Goal: Task Accomplishment & Management: Complete application form

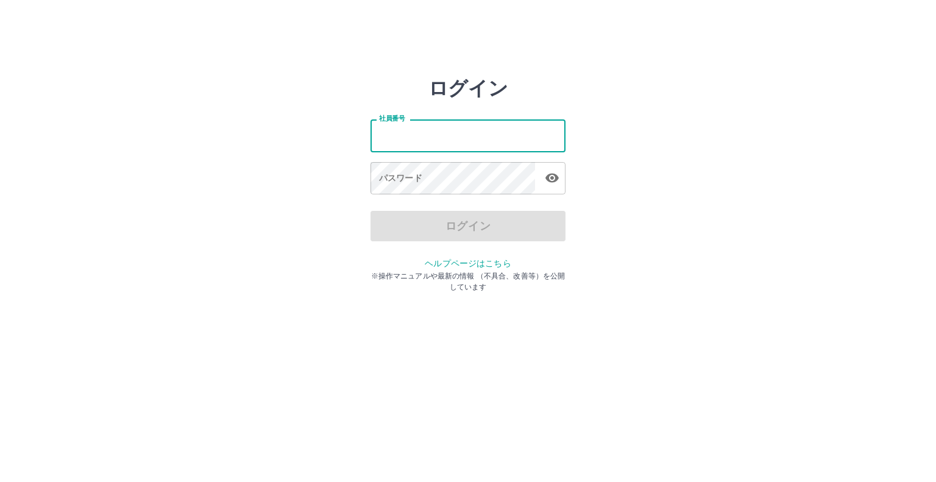
click at [406, 140] on input "社員番号" at bounding box center [467, 135] width 195 height 32
type input "*******"
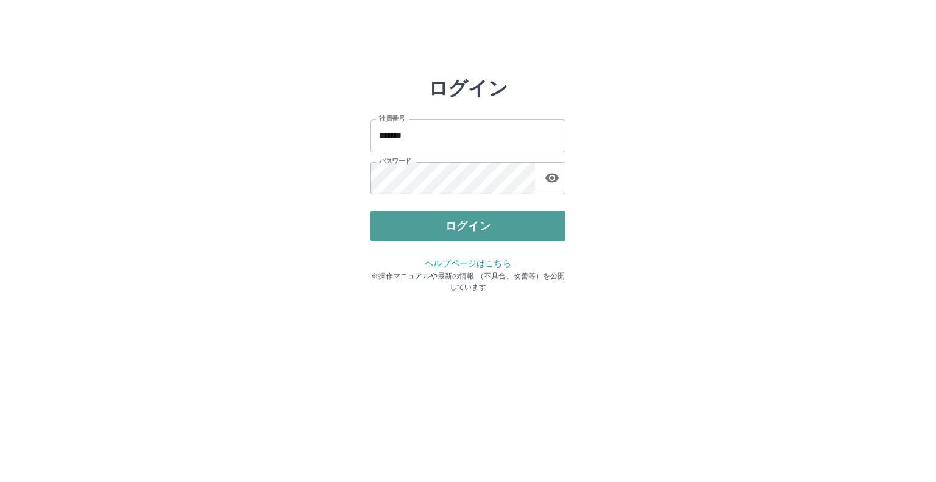
click at [452, 238] on button "ログイン" at bounding box center [467, 226] width 195 height 30
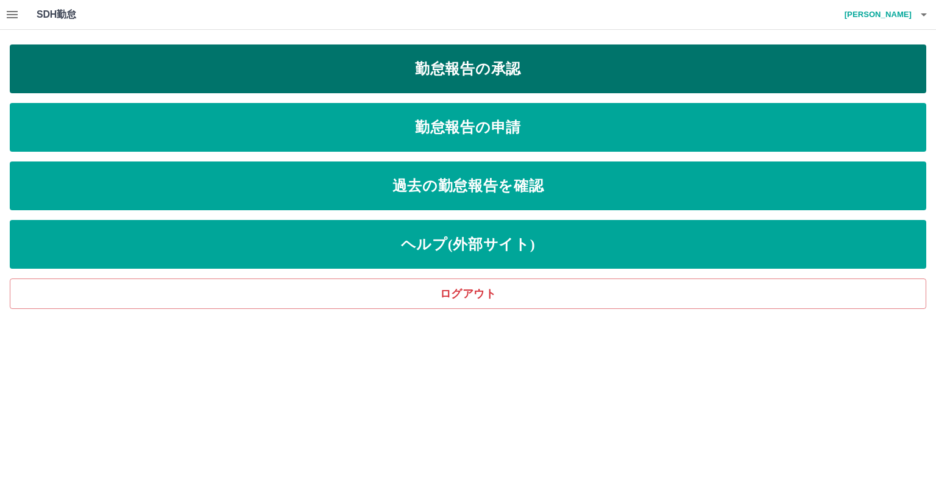
click at [465, 63] on link "勤怠報告の承認" at bounding box center [468, 68] width 916 height 49
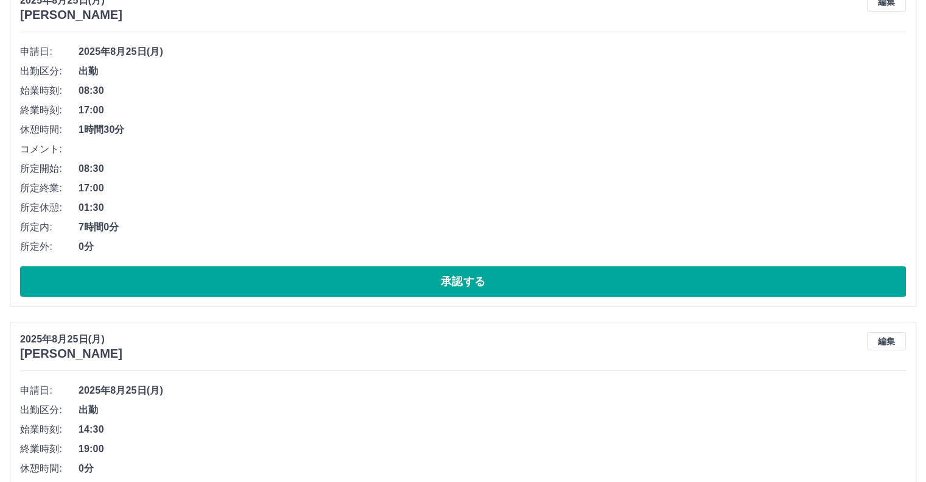
scroll to position [183, 0]
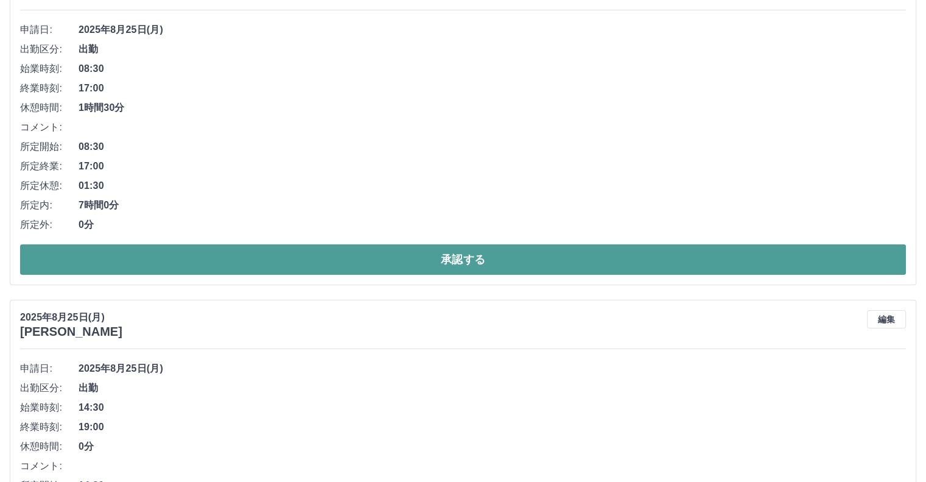
click at [384, 267] on button "承認する" at bounding box center [463, 259] width 886 height 30
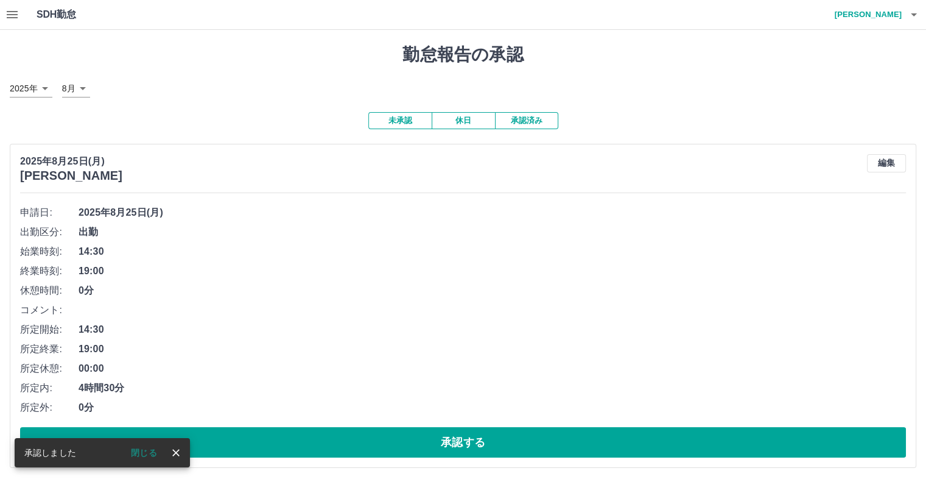
scroll to position [61, 0]
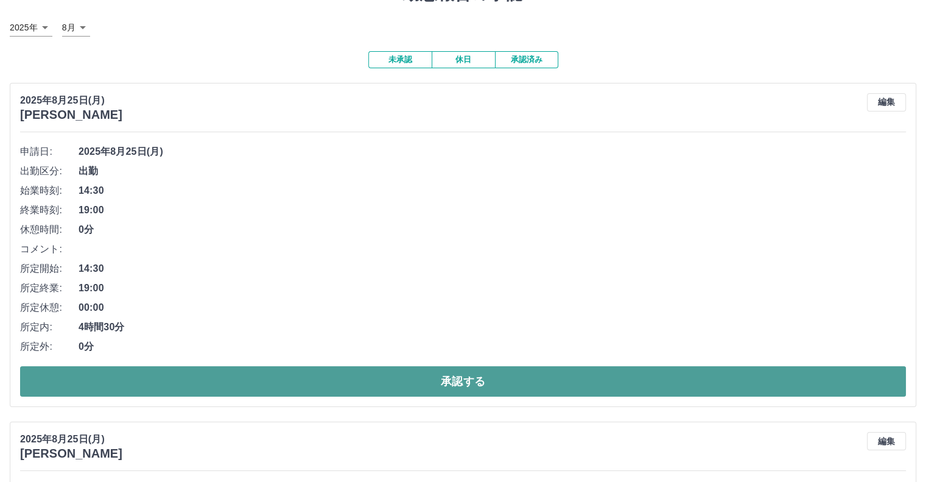
click at [317, 389] on button "承認する" at bounding box center [463, 381] width 886 height 30
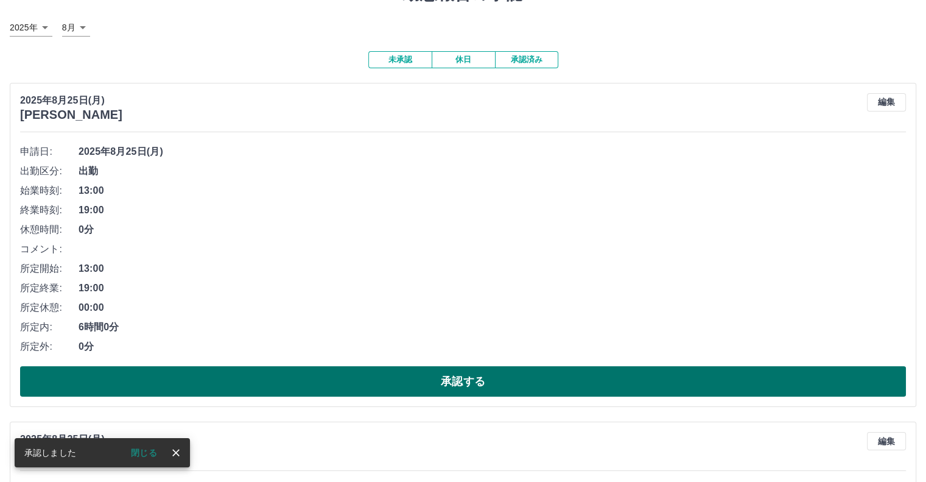
click at [411, 383] on button "承認する" at bounding box center [463, 381] width 886 height 30
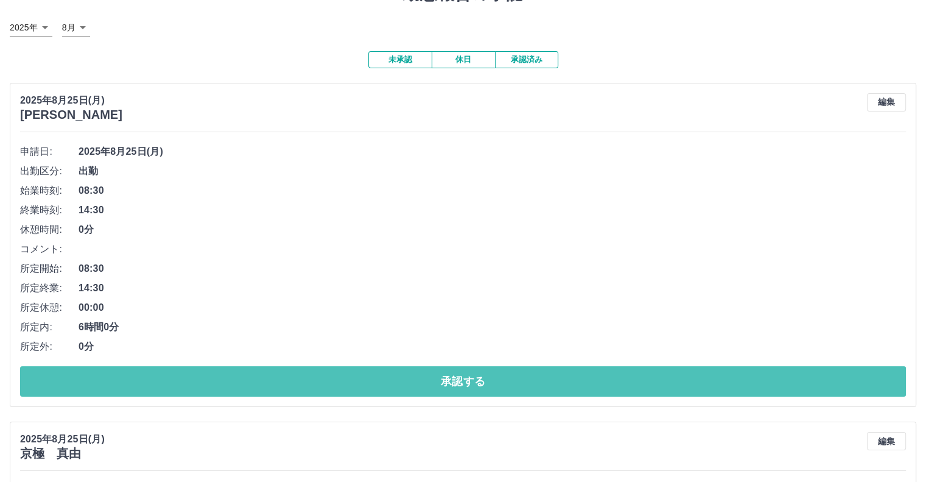
click at [411, 383] on button "承認する" at bounding box center [463, 381] width 886 height 30
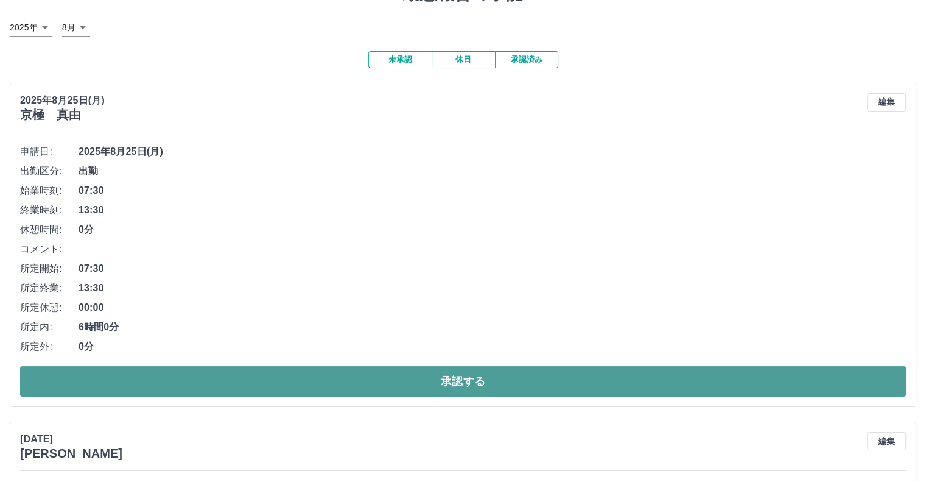
click at [412, 383] on button "承認する" at bounding box center [463, 381] width 886 height 30
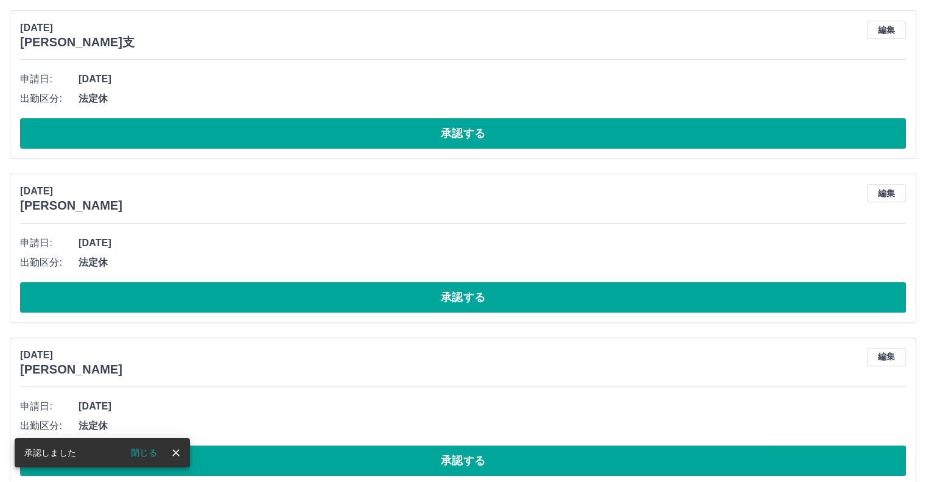
scroll to position [305, 0]
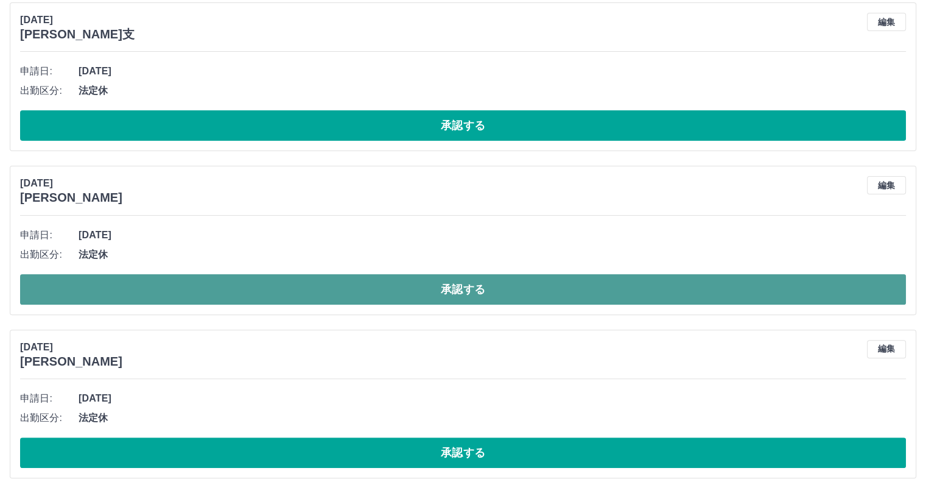
click at [439, 291] on button "承認する" at bounding box center [463, 289] width 886 height 30
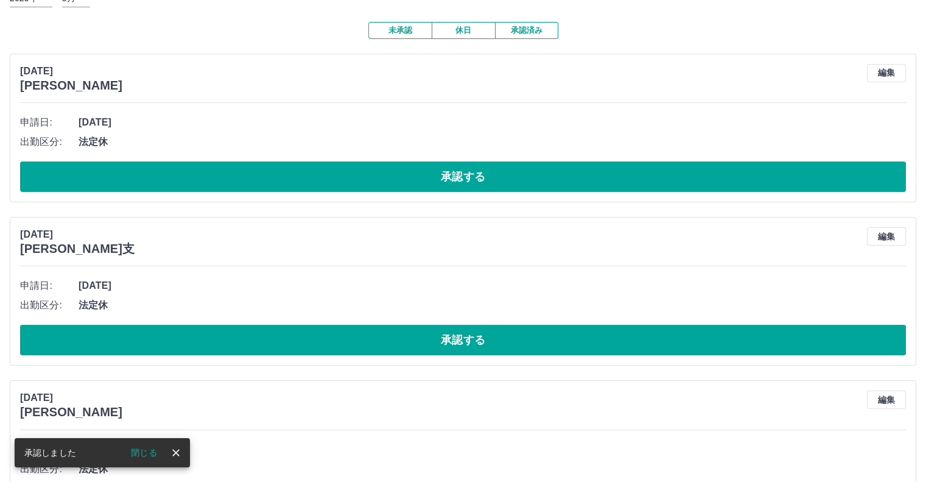
scroll to position [0, 0]
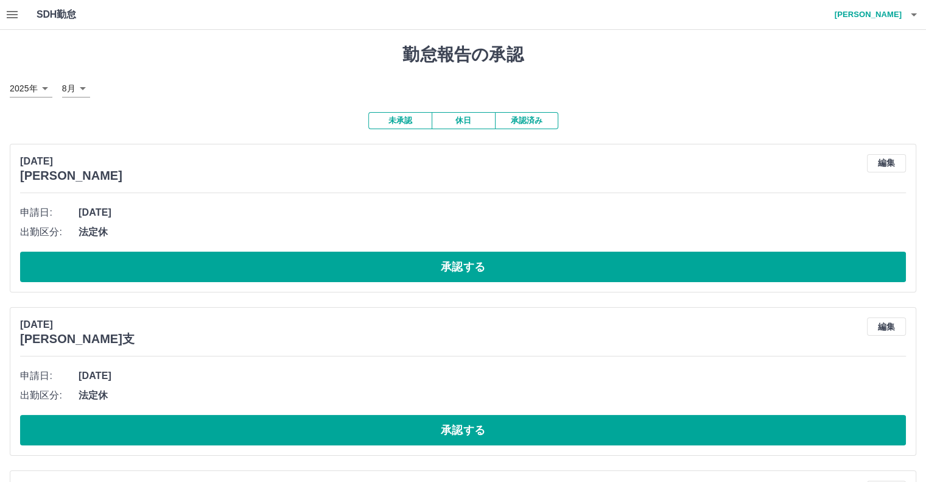
click at [526, 121] on button "承認済み" at bounding box center [526, 120] width 63 height 17
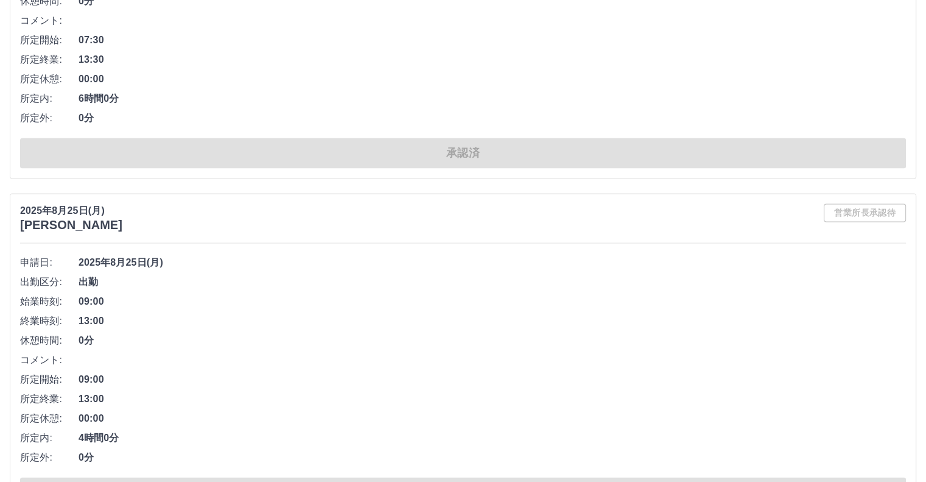
scroll to position [1705, 0]
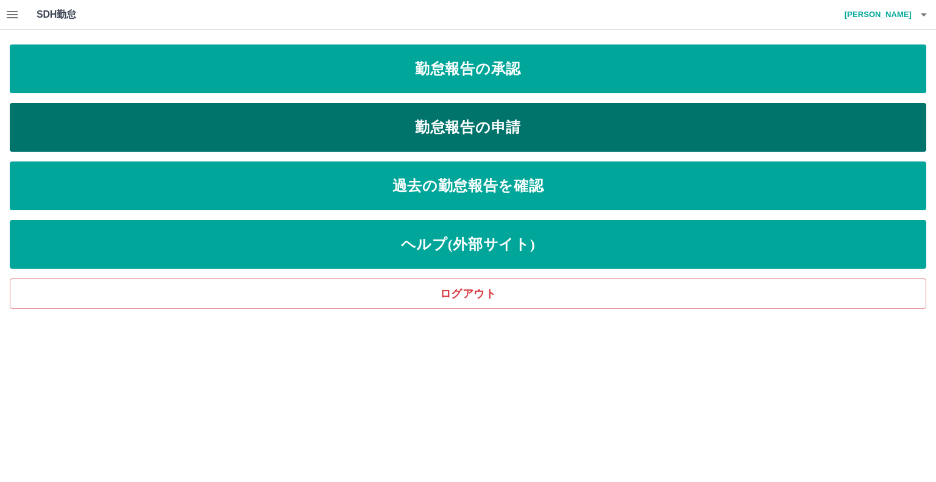
click at [340, 121] on link "勤怠報告の申請" at bounding box center [468, 127] width 916 height 49
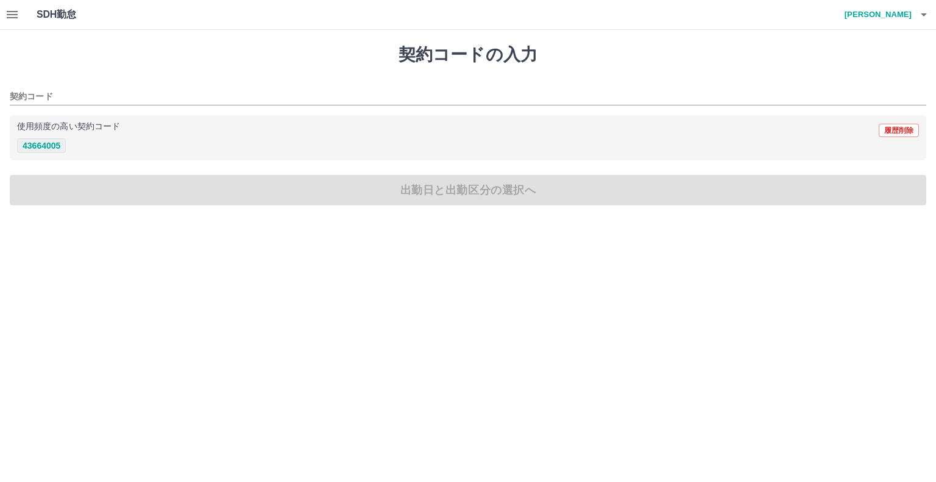
click at [54, 148] on button "43664005" at bounding box center [41, 145] width 49 height 15
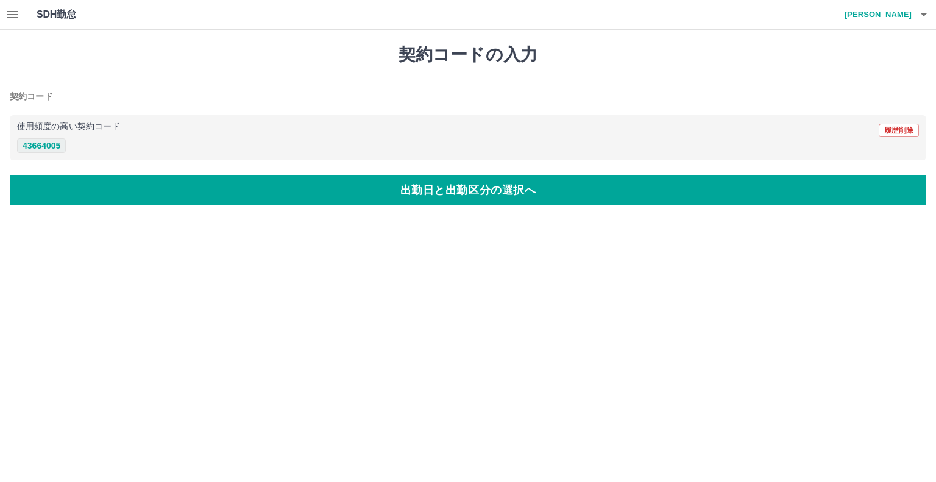
type input "********"
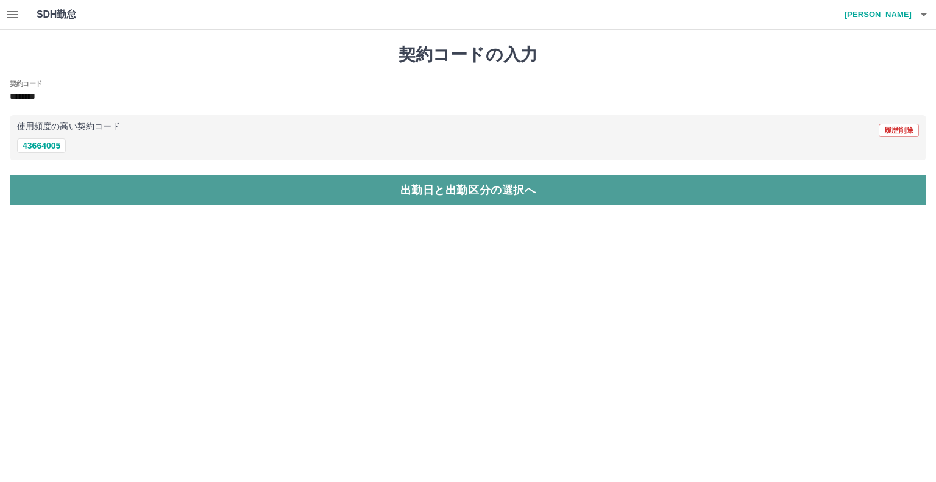
click at [186, 194] on button "出勤日と出勤区分の選択へ" at bounding box center [468, 190] width 916 height 30
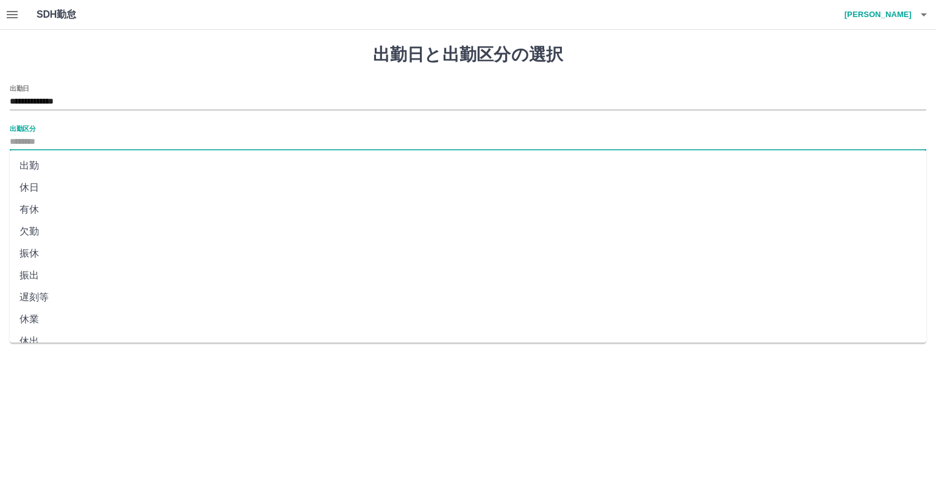
click at [68, 135] on input "出勤区分" at bounding box center [468, 142] width 916 height 15
click at [32, 160] on li "出勤" at bounding box center [468, 166] width 916 height 22
type input "**"
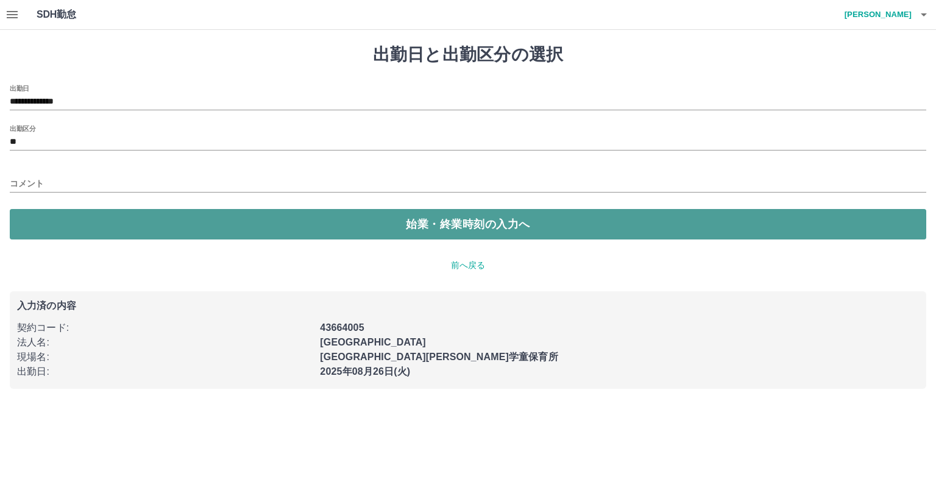
click at [76, 216] on button "始業・終業時刻の入力へ" at bounding box center [468, 224] width 916 height 30
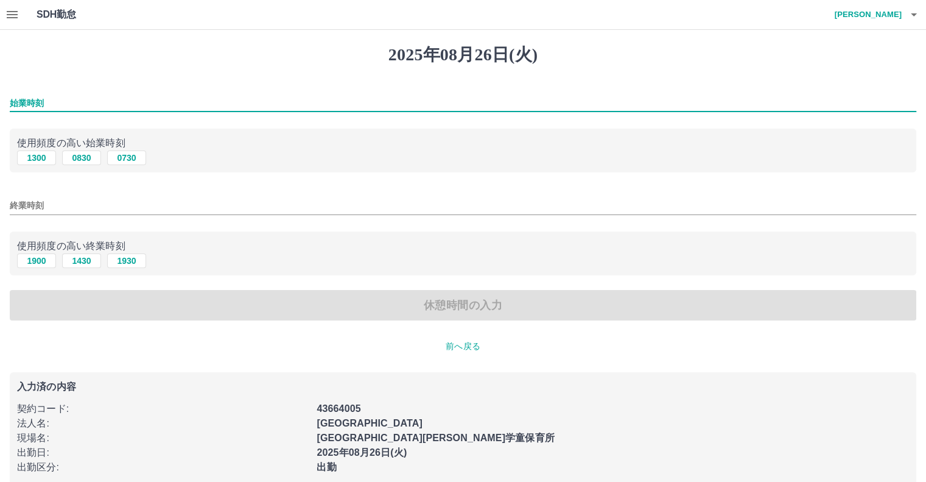
click at [33, 102] on input "始業時刻" at bounding box center [463, 103] width 907 height 18
type input "****"
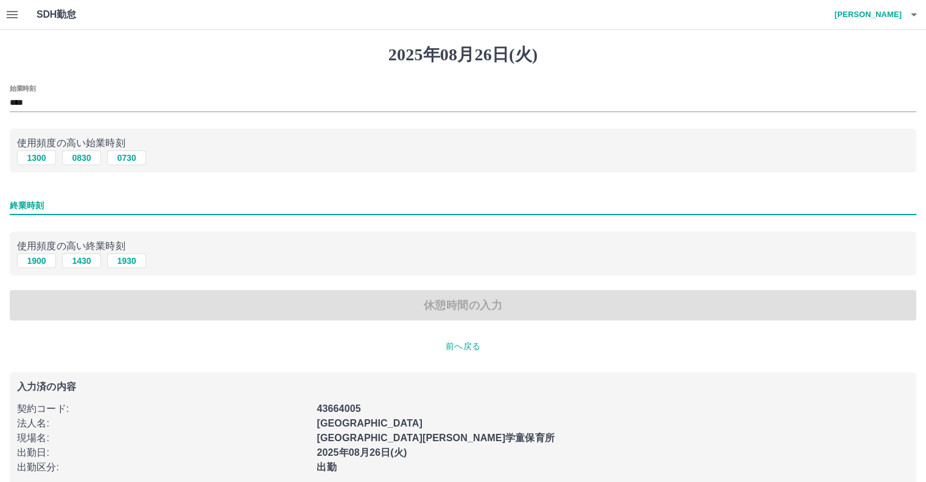
click at [28, 203] on input "終業時刻" at bounding box center [463, 206] width 907 height 18
type input "****"
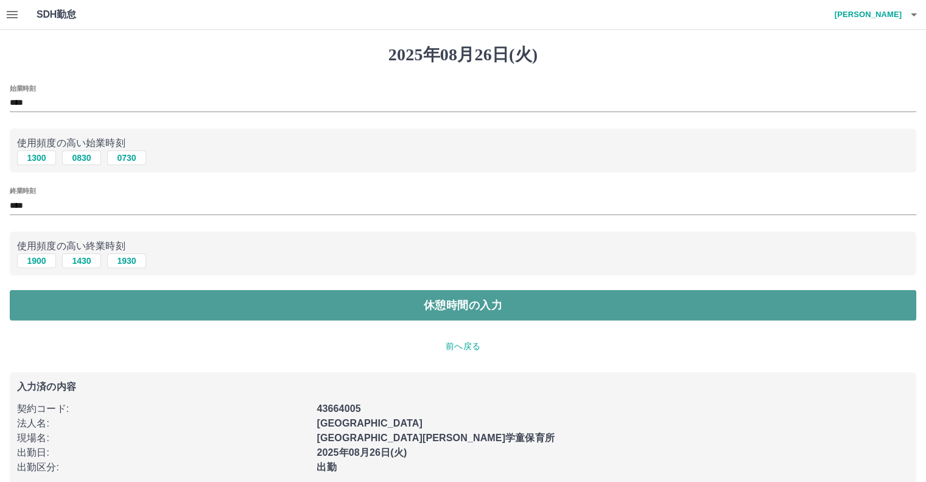
click at [261, 312] on button "休憩時間の入力" at bounding box center [463, 305] width 907 height 30
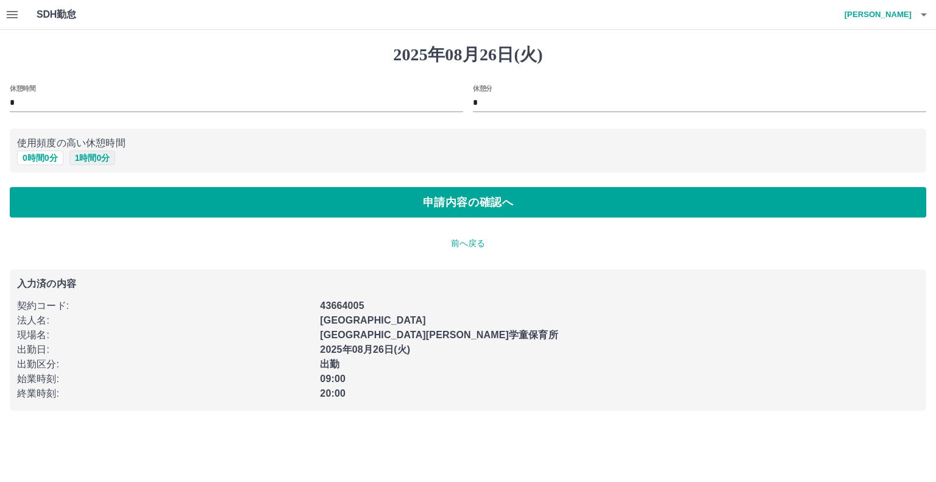
click at [71, 157] on button "1 時間 0 分" at bounding box center [92, 157] width 46 height 15
type input "*"
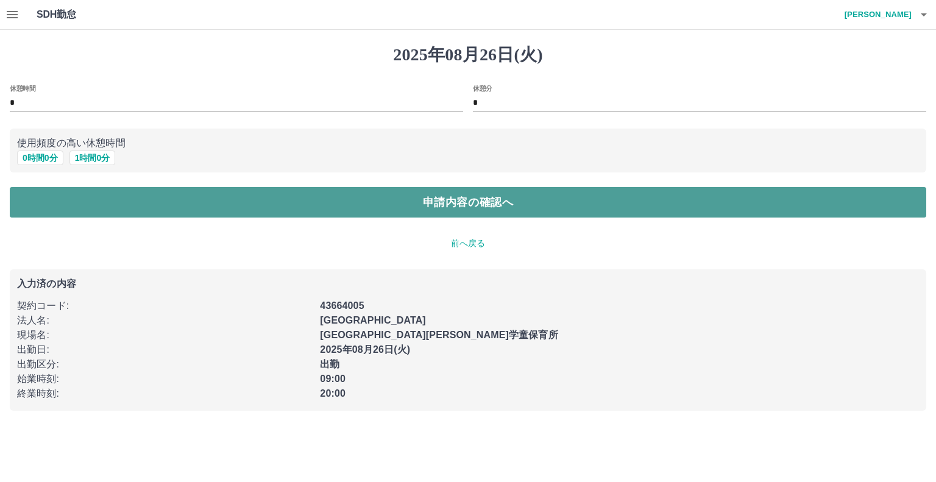
click at [258, 209] on button "申請内容の確認へ" at bounding box center [468, 202] width 916 height 30
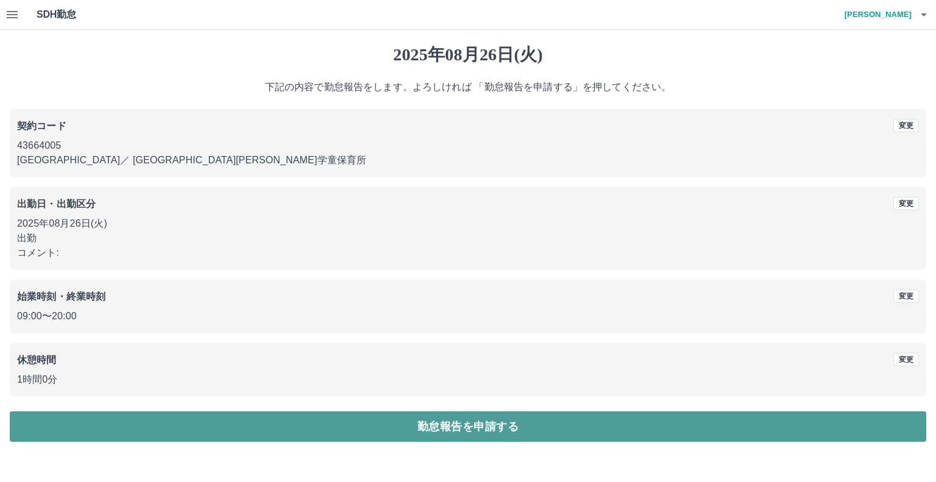
click at [428, 428] on button "勤怠報告を申請する" at bounding box center [468, 426] width 916 height 30
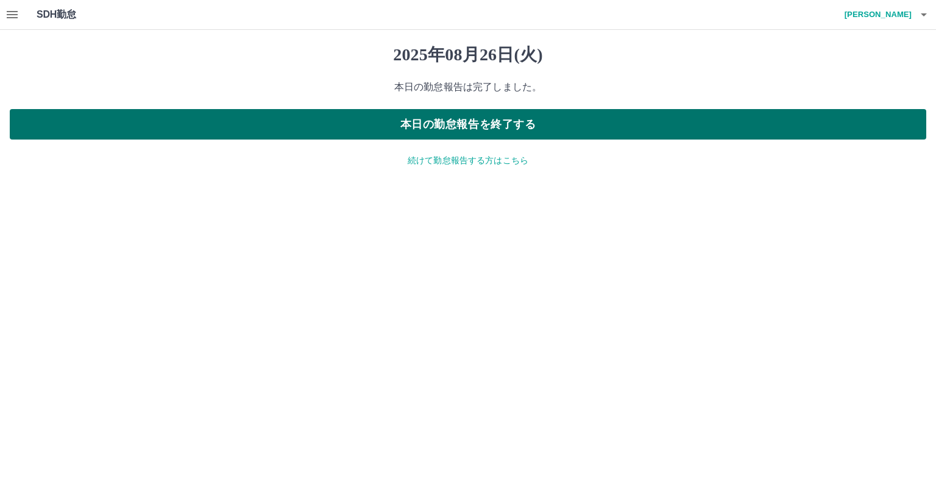
click at [465, 132] on button "本日の勤怠報告を終了する" at bounding box center [468, 124] width 916 height 30
